Goal: Task Accomplishment & Management: Manage account settings

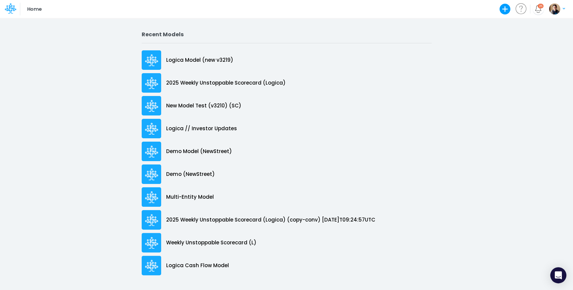
click at [560, 12] on button "button" at bounding box center [557, 9] width 17 height 12
click at [526, 38] on button "Log out" at bounding box center [530, 39] width 72 height 10
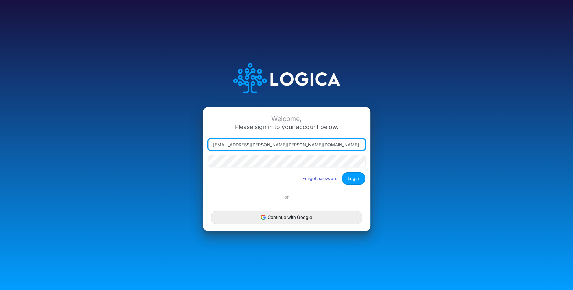
click at [242, 146] on input "[EMAIL_ADDRESS][PERSON_NAME][PERSON_NAME][DOMAIN_NAME]" at bounding box center [287, 144] width 157 height 11
click at [245, 146] on input "[EMAIL_ADDRESS][PERSON_NAME][PERSON_NAME][DOMAIN_NAME]" at bounding box center [287, 144] width 157 height 11
type input "[PERSON_NAME][EMAIL_ADDRESS][DOMAIN_NAME]"
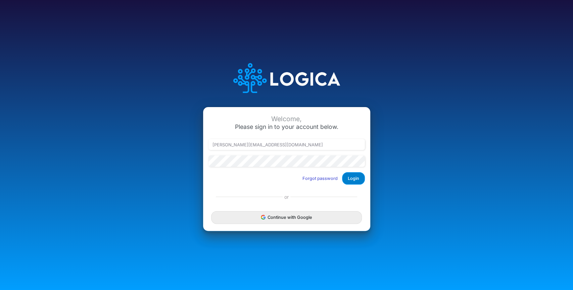
click at [352, 179] on button "Login" at bounding box center [353, 178] width 23 height 12
